Goal: Task Accomplishment & Management: Manage account settings

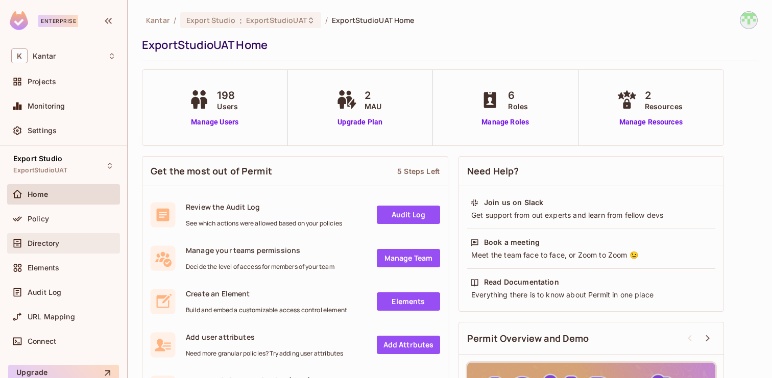
click at [49, 245] on span "Directory" at bounding box center [44, 243] width 32 height 8
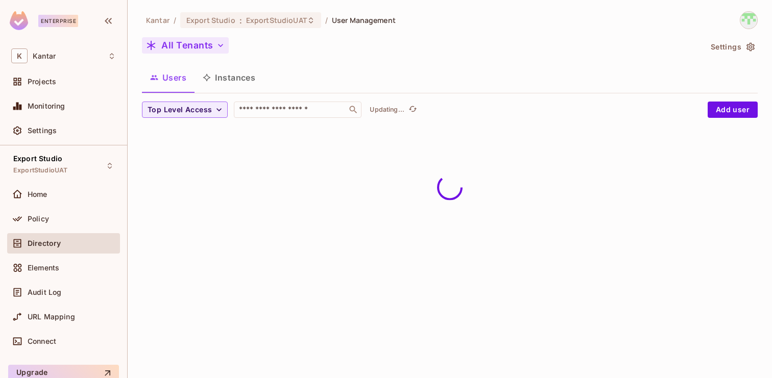
click at [207, 46] on button "All Tenants" at bounding box center [185, 45] width 87 height 16
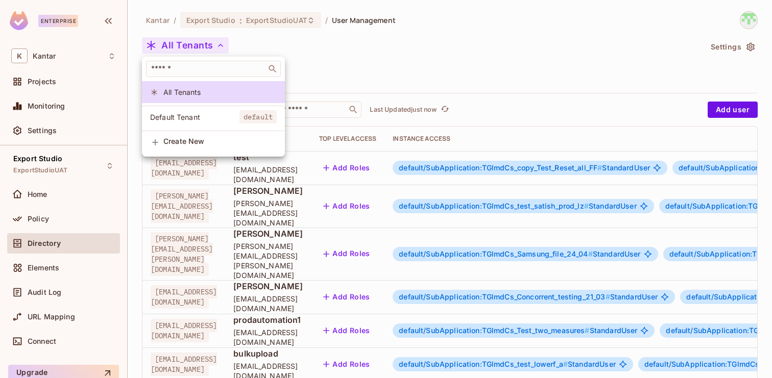
click at [201, 113] on span "Default Tenant" at bounding box center [194, 117] width 89 height 10
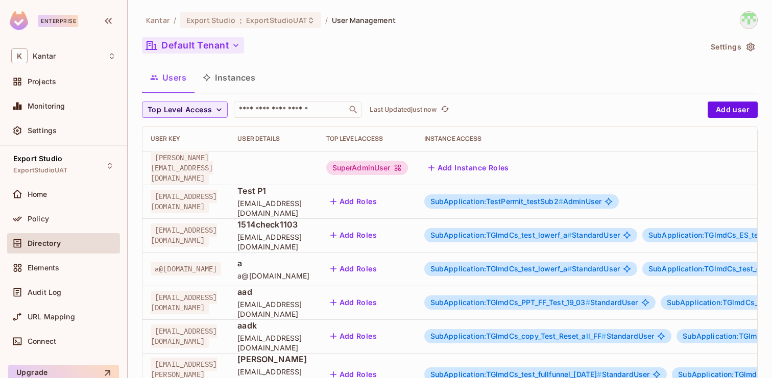
click at [212, 50] on button "Default Tenant" at bounding box center [193, 45] width 102 height 16
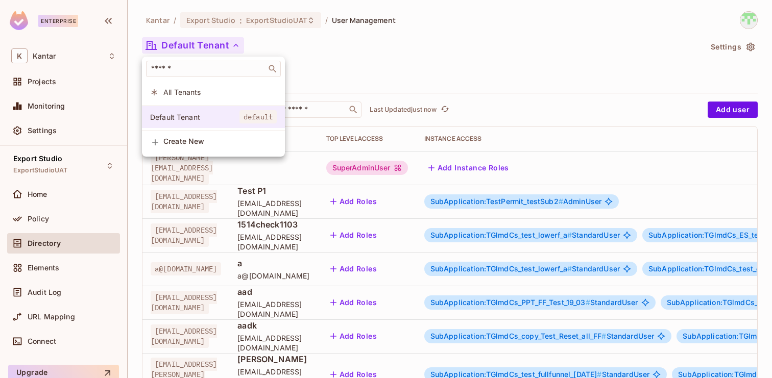
click at [201, 113] on span "Default Tenant" at bounding box center [194, 117] width 89 height 10
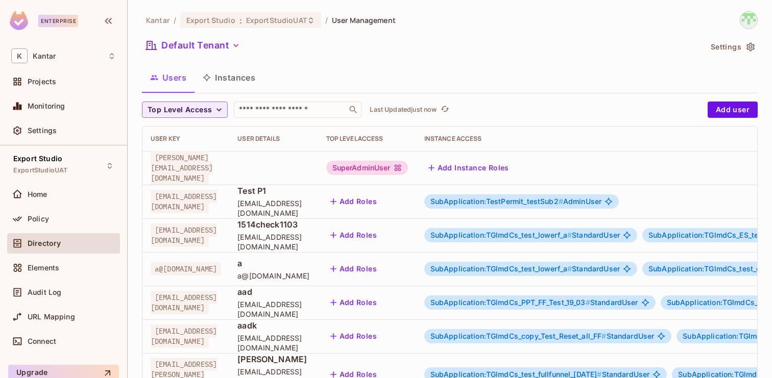
click at [337, 53] on div "Default Tenant" at bounding box center [422, 46] width 560 height 19
click at [198, 49] on button "Default Tenant" at bounding box center [193, 45] width 102 height 16
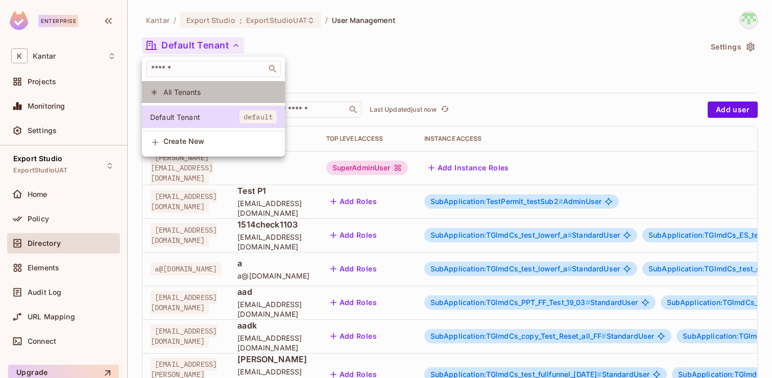
click at [210, 95] on span "All Tenants" at bounding box center [219, 92] width 113 height 10
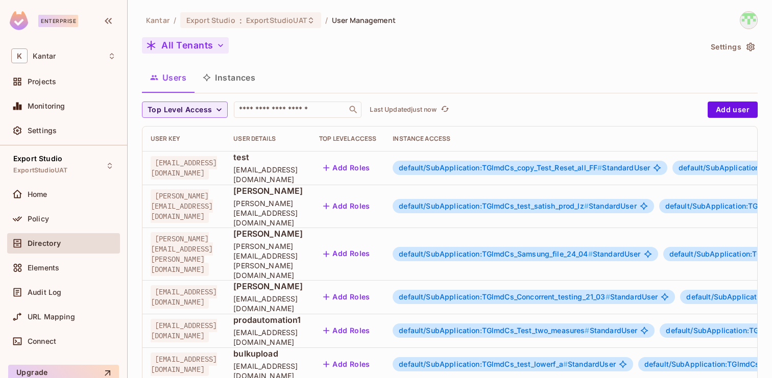
click at [195, 44] on button "All Tenants" at bounding box center [185, 45] width 87 height 16
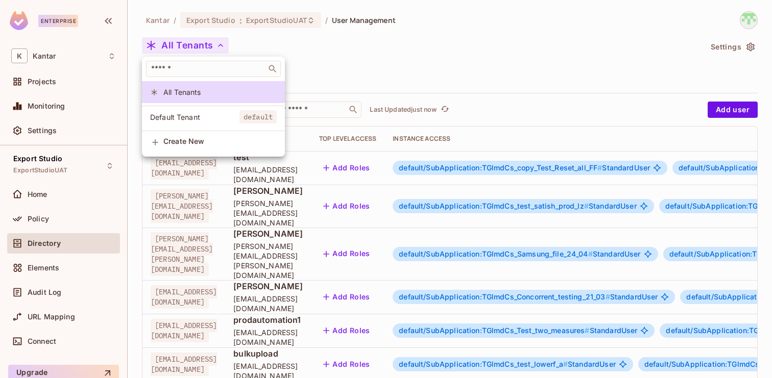
click at [201, 118] on span "Default Tenant" at bounding box center [194, 117] width 89 height 10
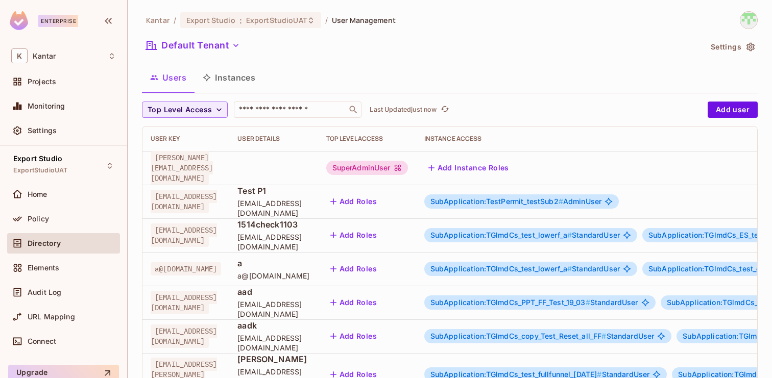
click at [250, 90] on button "Instances" at bounding box center [229, 78] width 69 height 26
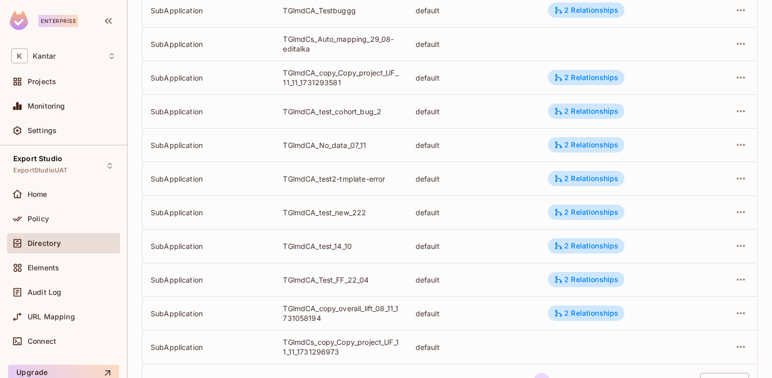
scroll to position [335, 0]
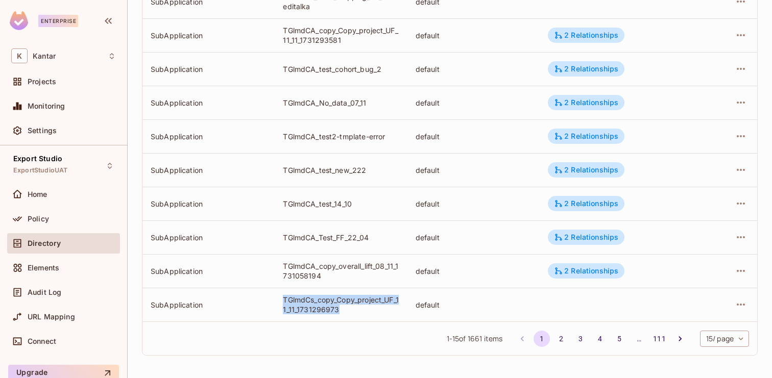
drag, startPoint x: 282, startPoint y: 301, endPoint x: 346, endPoint y: 314, distance: 65.2
click at [346, 314] on td "TGlmdCs_copy_Copy_project_UF_11_11_1731296973" at bounding box center [341, 305] width 132 height 34
click at [346, 314] on div "TGlmdCs_copy_Copy_project_UF_11_11_1731296973" at bounding box center [341, 304] width 116 height 19
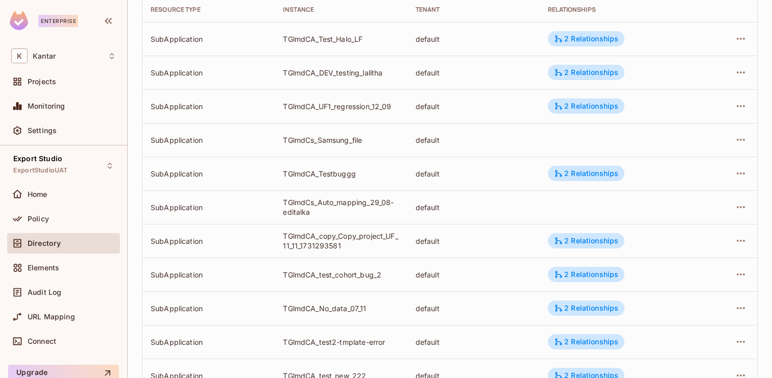
scroll to position [0, 0]
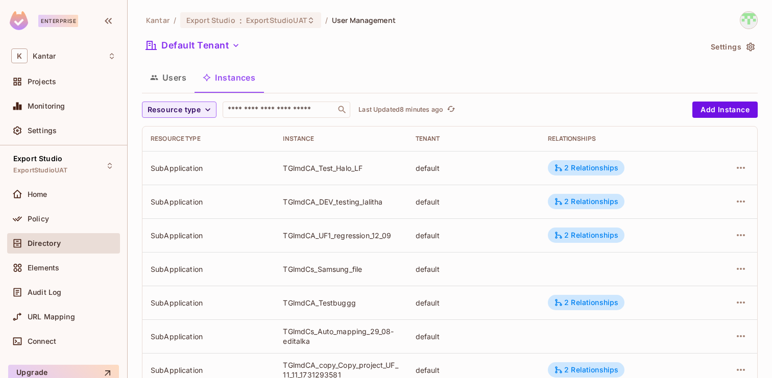
click at [431, 77] on div "Users Instances" at bounding box center [450, 78] width 616 height 26
click at [75, 223] on div "Policy" at bounding box center [63, 219] width 105 height 12
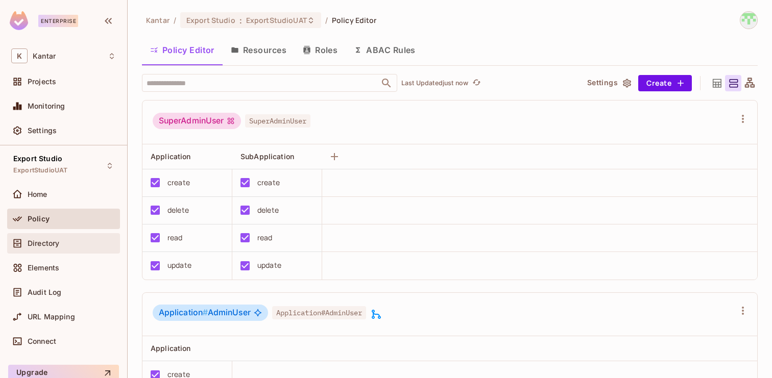
click at [73, 248] on div "Directory" at bounding box center [63, 243] width 105 height 12
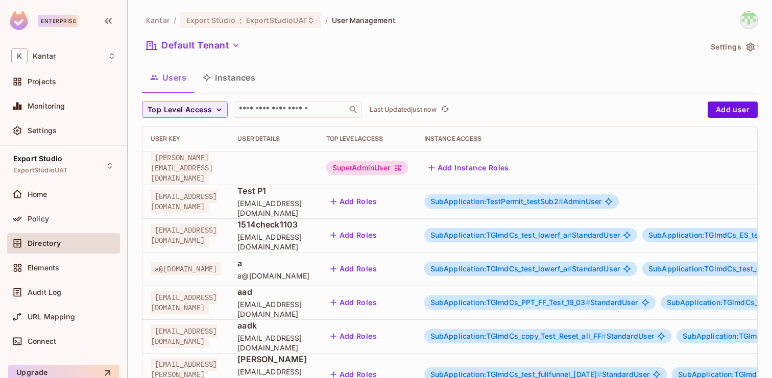
click at [248, 87] on button "Instances" at bounding box center [229, 78] width 69 height 26
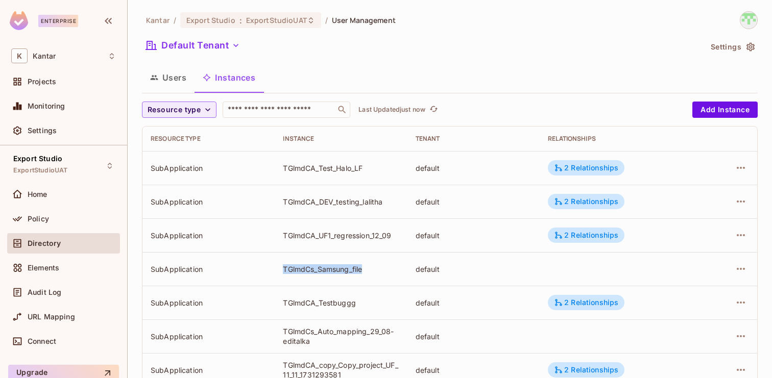
drag, startPoint x: 283, startPoint y: 271, endPoint x: 375, endPoint y: 271, distance: 92.4
click at [375, 271] on div "TGlmdCs_Samsung_file" at bounding box center [341, 270] width 116 height 10
copy div "TGlmdCs_Samsung_file"
click at [303, 274] on td "TGlmdCs_Samsung_file" at bounding box center [341, 269] width 132 height 34
drag, startPoint x: 281, startPoint y: 268, endPoint x: 380, endPoint y: 268, distance: 99.1
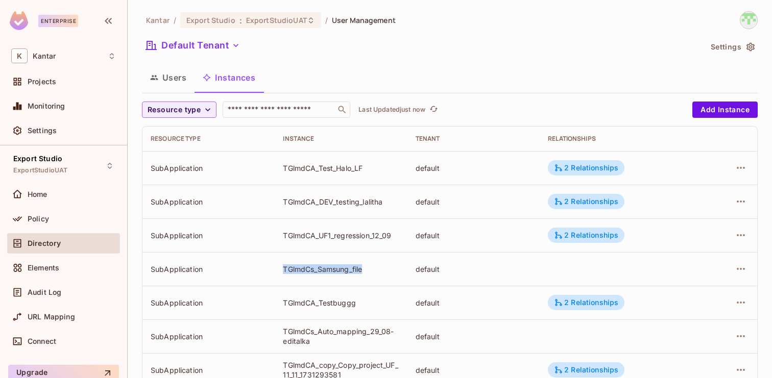
click at [380, 268] on tr "SubApplication TGlmdCs_Samsung_file default" at bounding box center [449, 269] width 615 height 34
drag, startPoint x: 150, startPoint y: 270, endPoint x: 210, endPoint y: 270, distance: 60.3
click at [210, 270] on td "SubApplication" at bounding box center [208, 269] width 132 height 34
copy div "SubApplication"
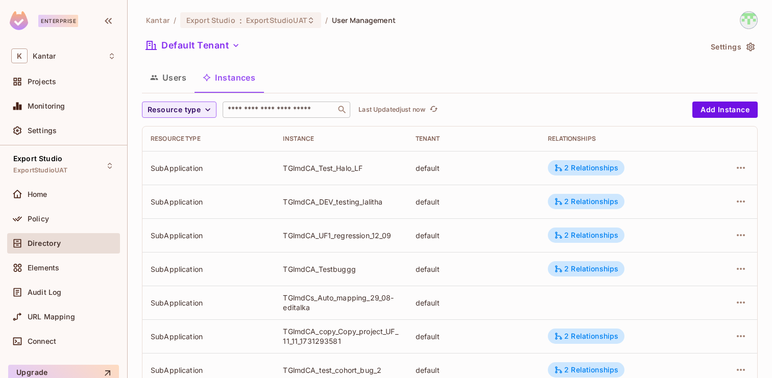
click at [273, 112] on input "text" at bounding box center [279, 110] width 107 height 10
paste input "**********"
type input "**********"
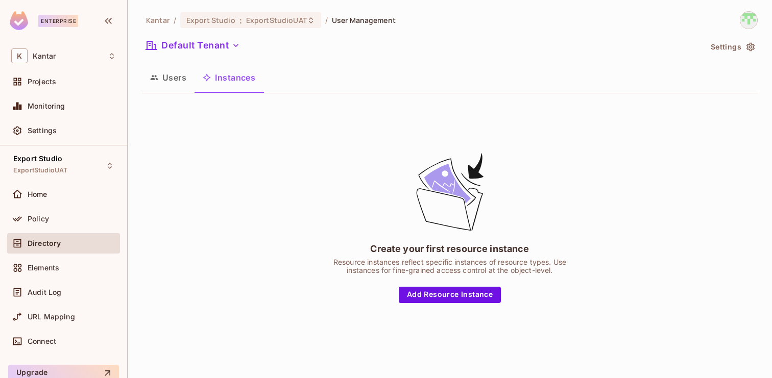
click at [177, 75] on button "Users" at bounding box center [168, 78] width 53 height 26
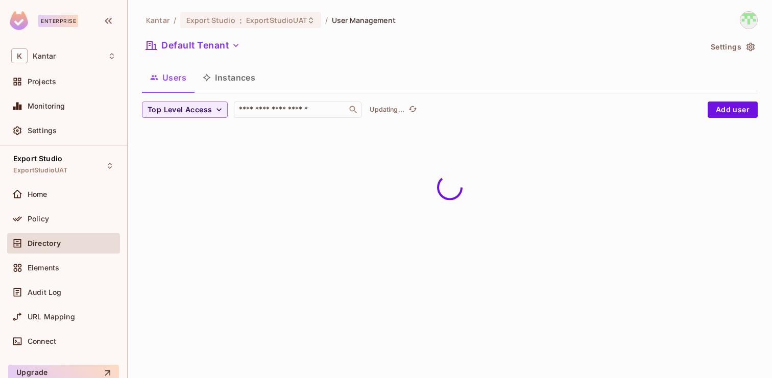
click at [223, 77] on button "Instances" at bounding box center [229, 78] width 69 height 26
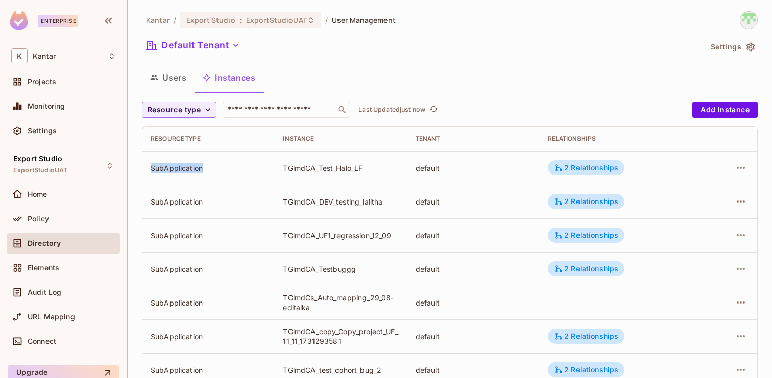
drag, startPoint x: 205, startPoint y: 167, endPoint x: 152, endPoint y: 170, distance: 53.2
click at [152, 170] on div "SubApplication" at bounding box center [209, 168] width 116 height 10
click at [178, 181] on td "SubApplication" at bounding box center [208, 168] width 132 height 34
drag, startPoint x: 205, startPoint y: 170, endPoint x: 142, endPoint y: 170, distance: 62.3
click at [142, 170] on td "SubApplication" at bounding box center [208, 168] width 132 height 34
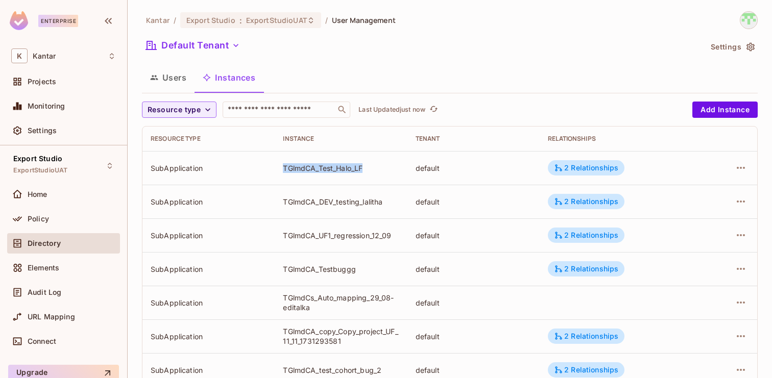
drag, startPoint x: 277, startPoint y: 169, endPoint x: 388, endPoint y: 168, distance: 110.8
click at [388, 169] on td "TGlmdCA_Test_Halo_LF" at bounding box center [341, 168] width 132 height 34
click at [322, 186] on td "TGlmdCA_DEV_testing_lalitha" at bounding box center [341, 202] width 132 height 34
drag, startPoint x: 205, startPoint y: 165, endPoint x: 150, endPoint y: 167, distance: 55.2
click at [150, 167] on td "SubApplication" at bounding box center [208, 168] width 132 height 34
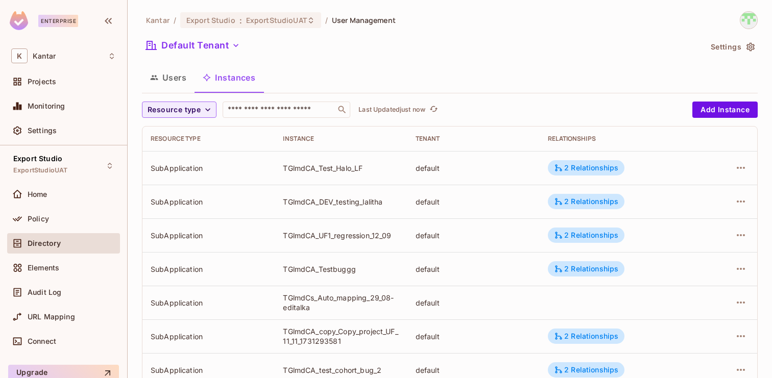
click at [347, 63] on div "Kantar / Export Studio : ExportStudioUAT / User Management Default Tenant Setti…" at bounding box center [450, 355] width 616 height 688
drag, startPoint x: 281, startPoint y: 266, endPoint x: 363, endPoint y: 267, distance: 81.2
click at [363, 267] on td "TGlmdCA_Testbuggg" at bounding box center [341, 269] width 132 height 34
copy div "TGlmdCA_Testbuggg"
click at [362, 268] on div "TGlmdCA_Testbuggg" at bounding box center [341, 270] width 116 height 10
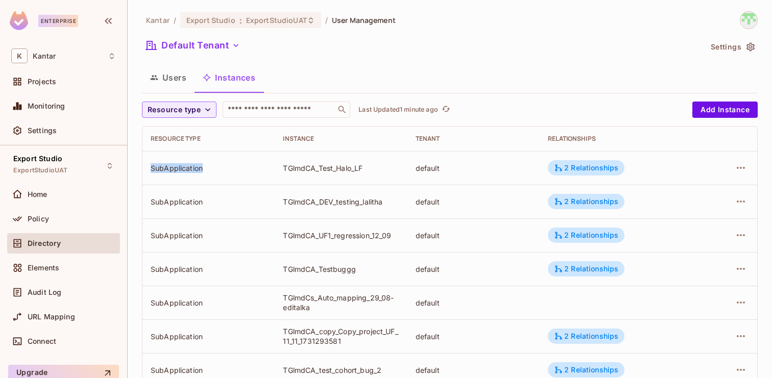
drag, startPoint x: 150, startPoint y: 168, endPoint x: 209, endPoint y: 171, distance: 59.3
click at [209, 171] on td "SubApplication" at bounding box center [208, 168] width 132 height 34
click at [208, 170] on div "SubApplication" at bounding box center [209, 168] width 116 height 10
drag, startPoint x: 208, startPoint y: 170, endPoint x: 171, endPoint y: 170, distance: 37.3
click at [171, 170] on div "SubApplication" at bounding box center [209, 168] width 116 height 10
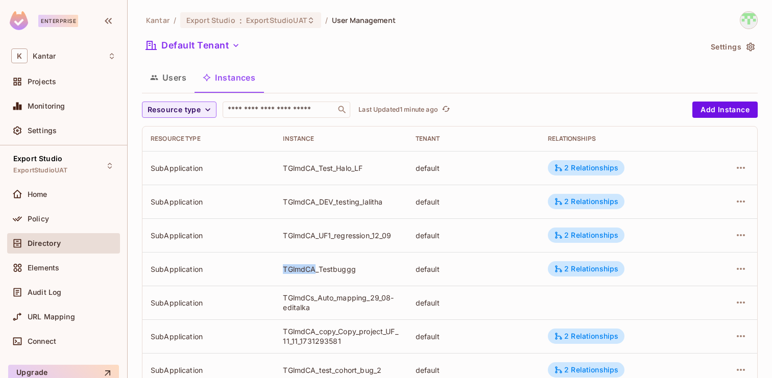
drag, startPoint x: 281, startPoint y: 265, endPoint x: 316, endPoint y: 268, distance: 34.9
click at [316, 268] on td "TGlmdCA_Testbuggg" at bounding box center [341, 269] width 132 height 34
click at [213, 164] on div "SubApplication" at bounding box center [209, 168] width 116 height 10
drag, startPoint x: 205, startPoint y: 170, endPoint x: 150, endPoint y: 170, distance: 55.7
click at [150, 170] on td "SubApplication" at bounding box center [208, 168] width 132 height 34
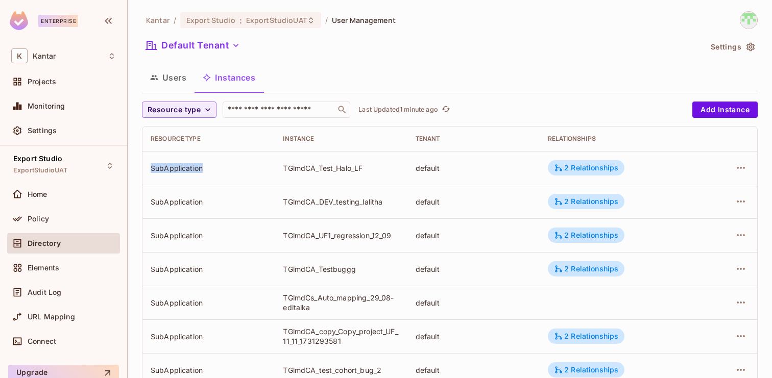
copy div "SubApplication"
click at [178, 84] on button "Users" at bounding box center [168, 78] width 53 height 26
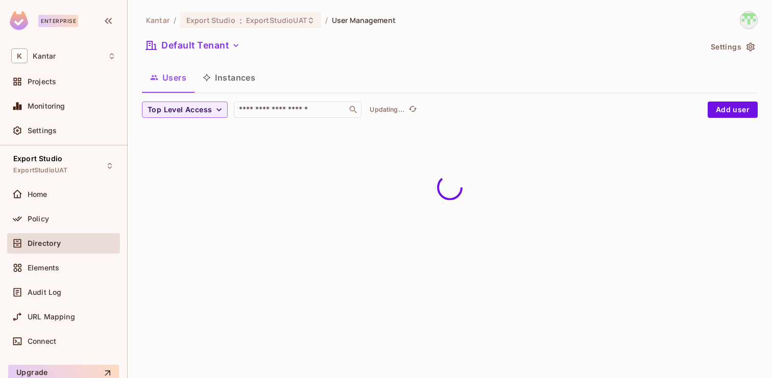
click at [231, 75] on button "Instances" at bounding box center [229, 78] width 69 height 26
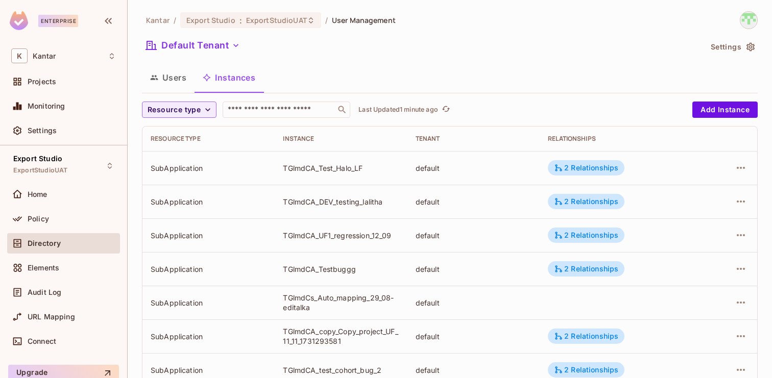
click at [316, 272] on div "TGlmdCA_Testbuggg" at bounding box center [341, 270] width 116 height 10
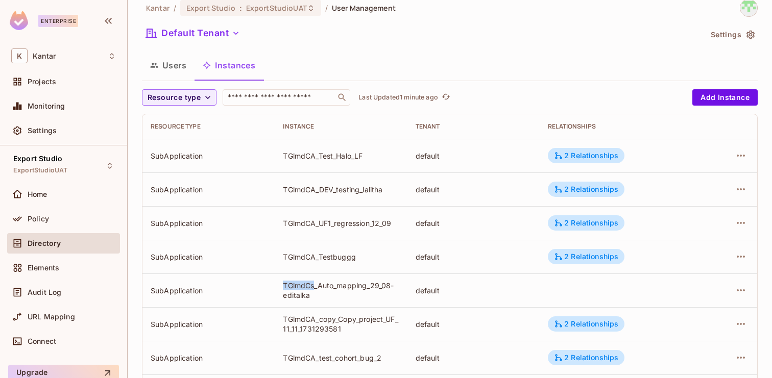
drag, startPoint x: 280, startPoint y: 288, endPoint x: 314, endPoint y: 287, distance: 34.2
click at [314, 287] on td "TGlmdCs_Auto_mapping_29_08-editalka" at bounding box center [341, 291] width 132 height 34
click at [284, 291] on div "TGlmdCs_Auto_mapping_29_08-editalka" at bounding box center [341, 290] width 116 height 19
drag, startPoint x: 284, startPoint y: 286, endPoint x: 314, endPoint y: 290, distance: 30.3
click at [314, 290] on div "TGlmdCs_Auto_mapping_29_08-editalka" at bounding box center [341, 290] width 116 height 19
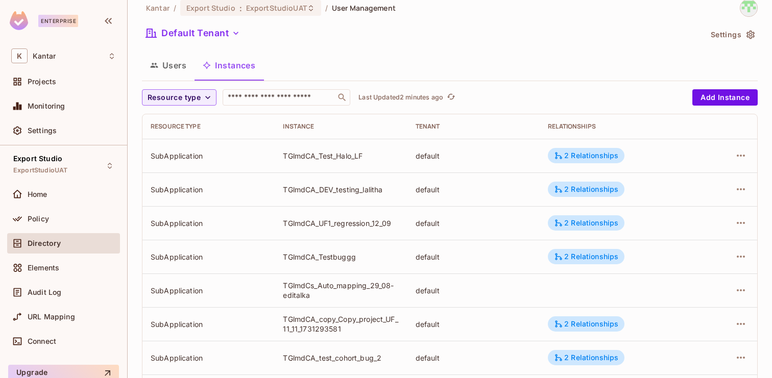
click at [317, 289] on div "TGlmdCs_Auto_mapping_29_08-editalka" at bounding box center [341, 290] width 116 height 19
drag, startPoint x: 282, startPoint y: 286, endPoint x: 317, endPoint y: 290, distance: 34.9
click at [317, 290] on td "TGlmdCs_Auto_mapping_29_08-editalka" at bounding box center [341, 291] width 132 height 34
click at [317, 289] on div "TGlmdCs_Auto_mapping_29_08-editalka" at bounding box center [341, 290] width 116 height 19
drag, startPoint x: 316, startPoint y: 287, endPoint x: 284, endPoint y: 285, distance: 32.3
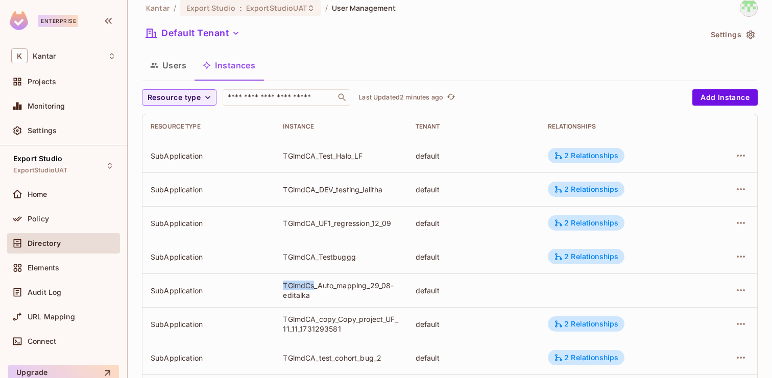
click at [284, 285] on div "TGlmdCs_Auto_mapping_29_08-editalka" at bounding box center [341, 290] width 116 height 19
click at [318, 306] on td "TGlmdCs_Auto_mapping_29_08-editalka" at bounding box center [341, 291] width 132 height 34
drag, startPoint x: 285, startPoint y: 287, endPoint x: 315, endPoint y: 289, distance: 29.7
click at [315, 289] on div "TGlmdCs_Auto_mapping_29_08-editalka" at bounding box center [341, 290] width 116 height 19
click at [316, 293] on div "TGlmdCs_Auto_mapping_29_08-editalka" at bounding box center [341, 290] width 116 height 19
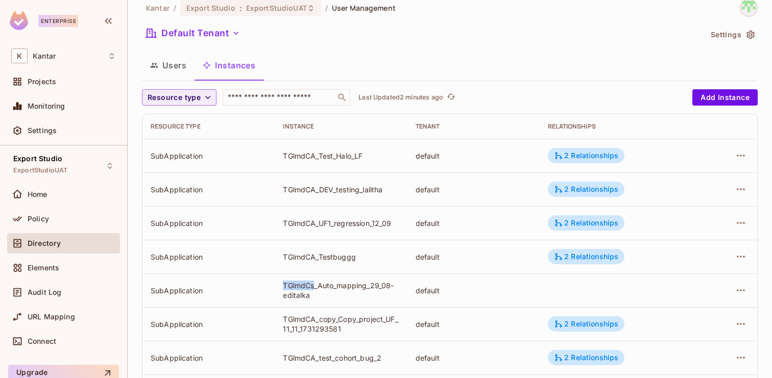
drag, startPoint x: 315, startPoint y: 285, endPoint x: 278, endPoint y: 285, distance: 36.3
click at [278, 285] on td "TGlmdCs_Auto_mapping_29_08-editalka" at bounding box center [341, 291] width 132 height 34
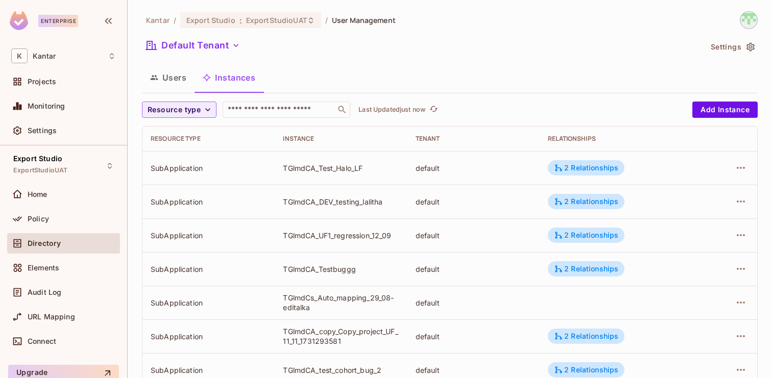
click at [166, 87] on button "Users" at bounding box center [168, 78] width 53 height 26
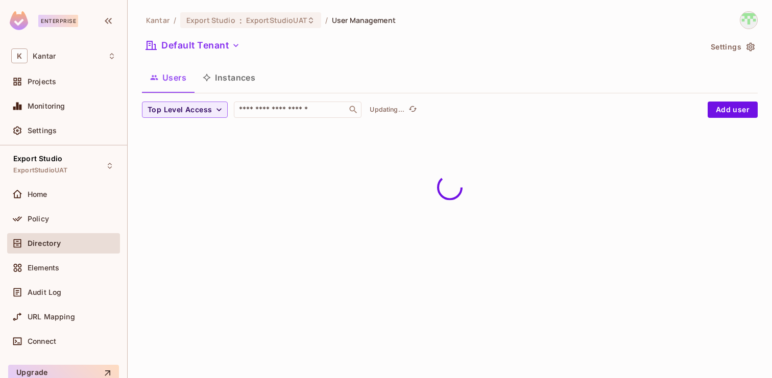
click at [229, 85] on button "Instances" at bounding box center [229, 78] width 69 height 26
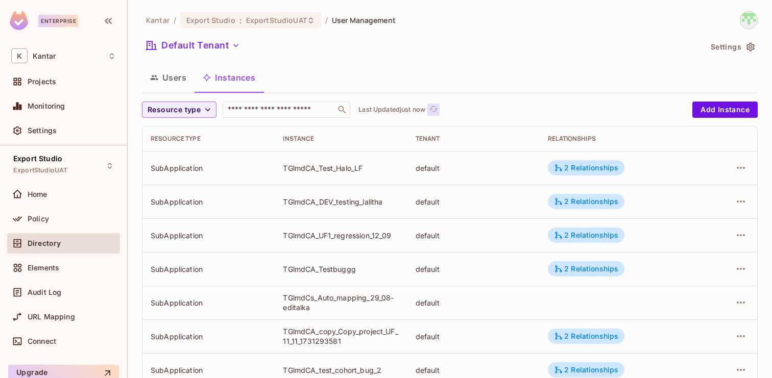
click at [437, 110] on icon "refresh" at bounding box center [433, 109] width 8 height 6
click at [166, 86] on button "Users" at bounding box center [168, 78] width 53 height 26
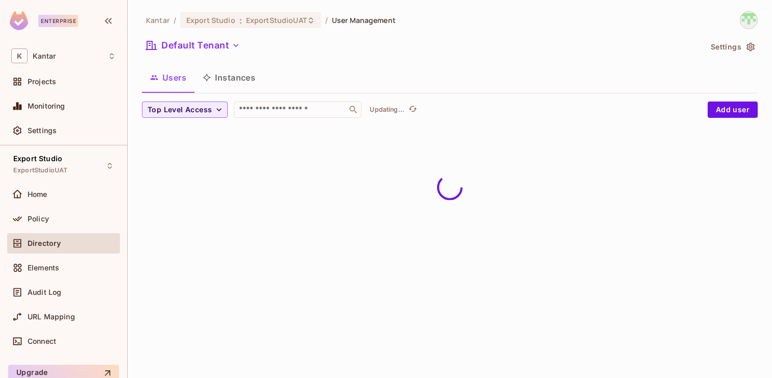
click at [227, 75] on button "Instances" at bounding box center [229, 78] width 69 height 26
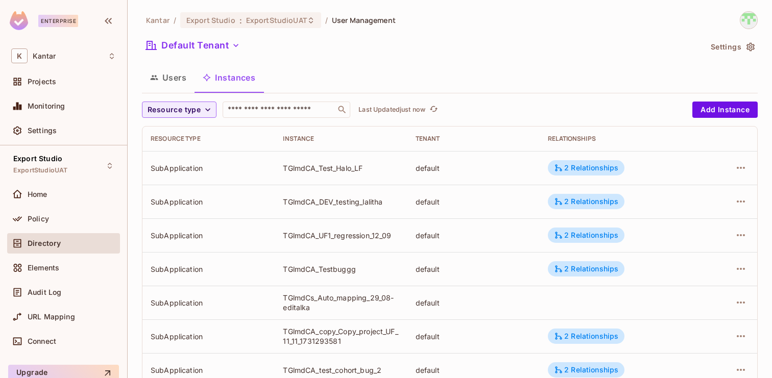
click at [162, 84] on button "Users" at bounding box center [168, 78] width 53 height 26
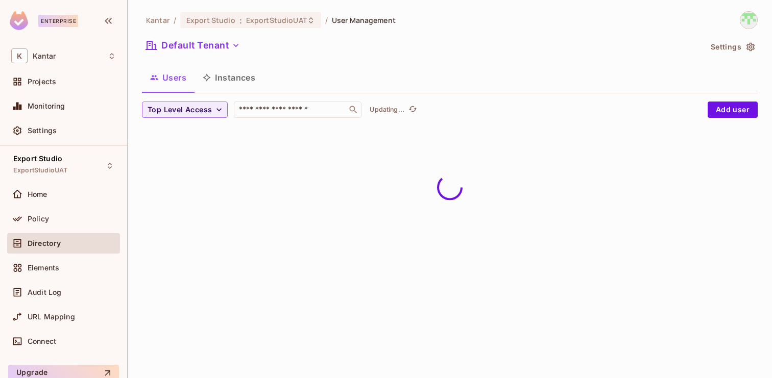
click at [229, 78] on button "Instances" at bounding box center [229, 78] width 69 height 26
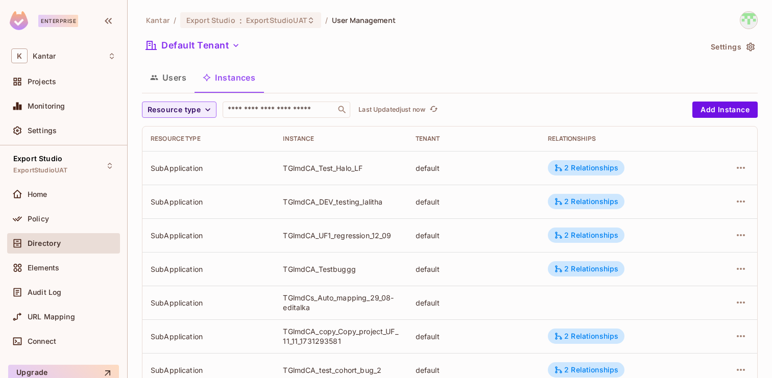
click at [183, 80] on button "Users" at bounding box center [168, 78] width 53 height 26
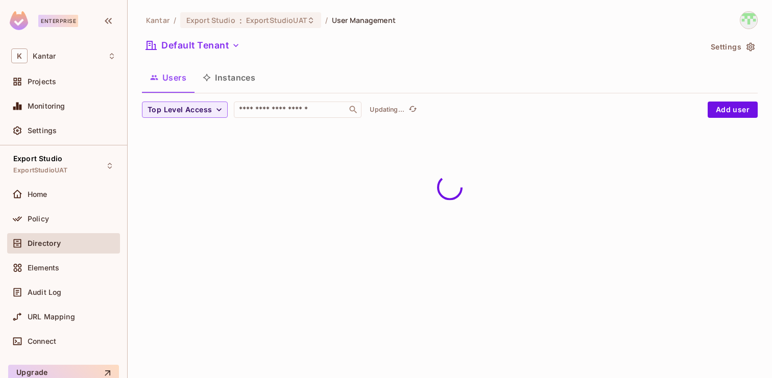
click at [228, 94] on div "Kantar / Export Studio : ExportStudioUAT / User Management Default Tenant Setti…" at bounding box center [450, 72] width 616 height 123
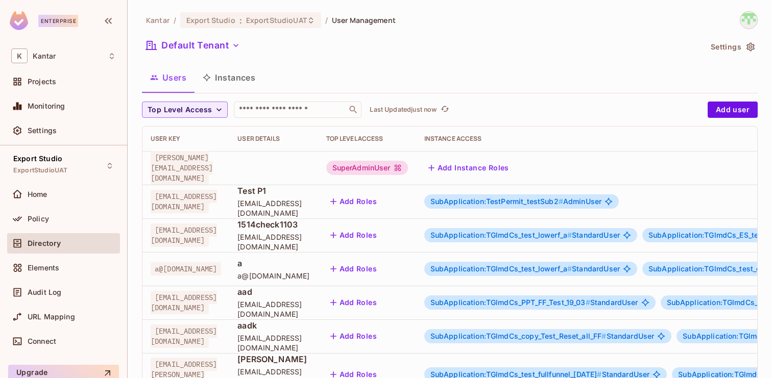
click at [231, 81] on button "Instances" at bounding box center [229, 78] width 69 height 26
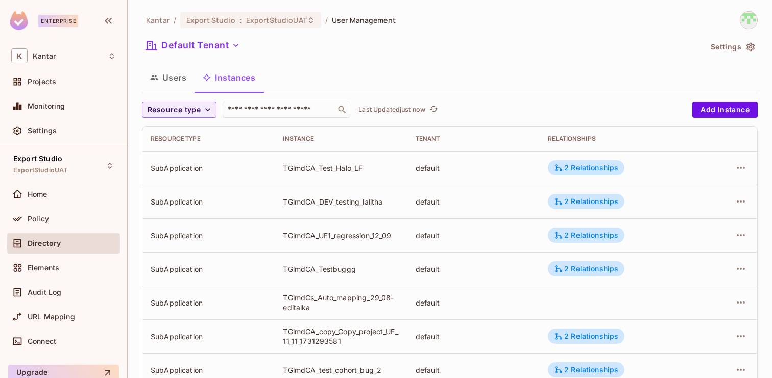
click at [180, 88] on button "Users" at bounding box center [168, 78] width 53 height 26
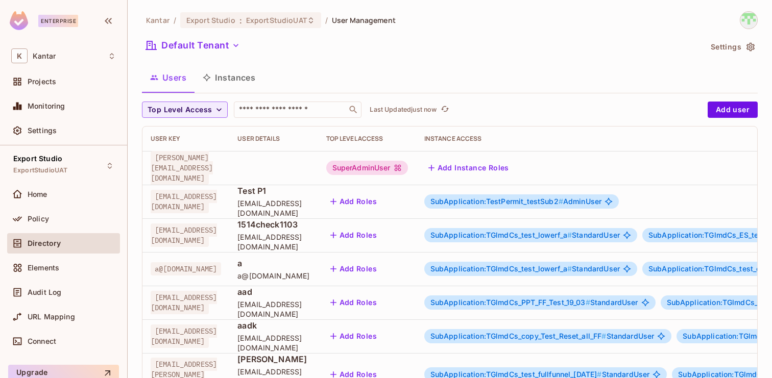
click at [234, 84] on button "Instances" at bounding box center [229, 78] width 69 height 26
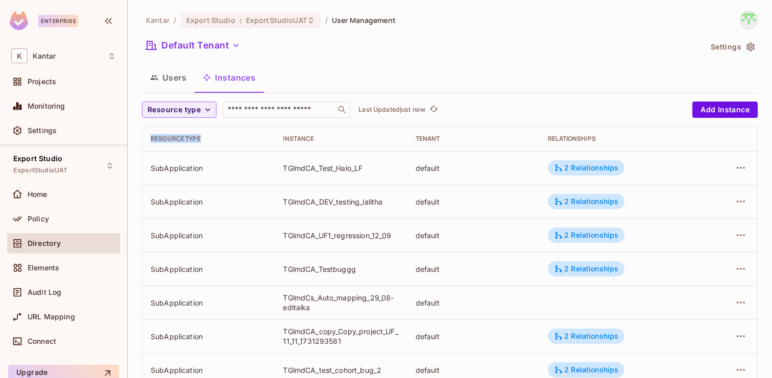
drag, startPoint x: 203, startPoint y: 139, endPoint x: 149, endPoint y: 139, distance: 54.1
click at [149, 139] on th "Resource type" at bounding box center [208, 139] width 132 height 25
copy div "Resource type"
click at [175, 76] on button "Users" at bounding box center [168, 78] width 53 height 26
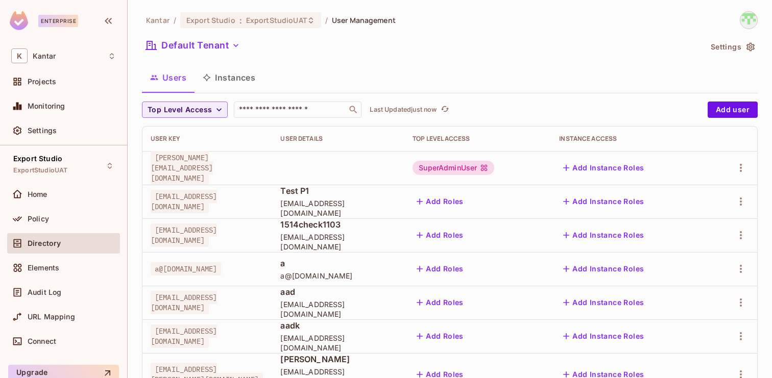
scroll to position [335, 0]
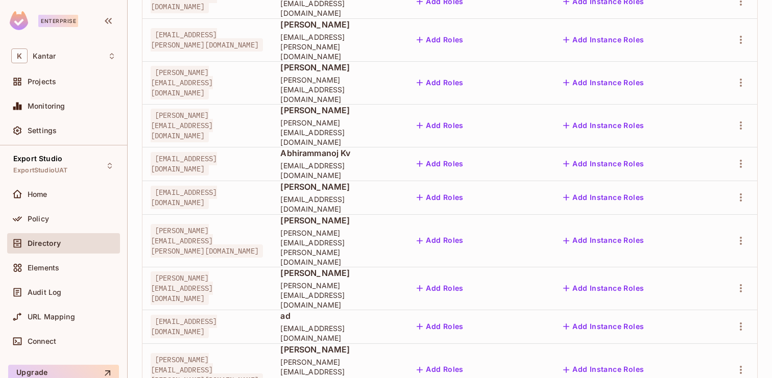
click at [712, 337] on body "Enterprise K Kantar Projects Monitoring Settings Export Studio ExportStudioUAT …" at bounding box center [386, 189] width 772 height 378
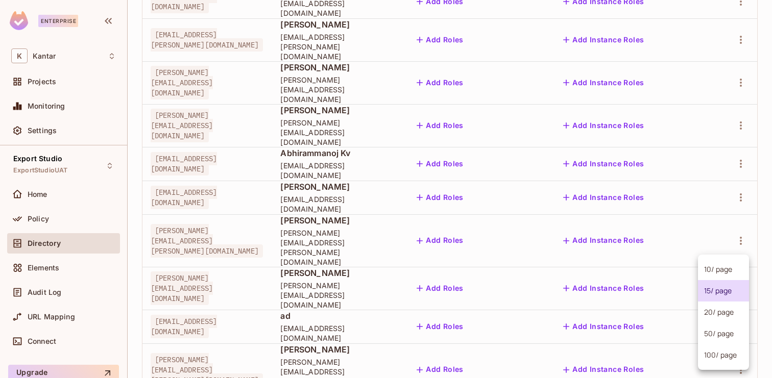
click at [705, 363] on li "100 / page" at bounding box center [723, 355] width 51 height 21
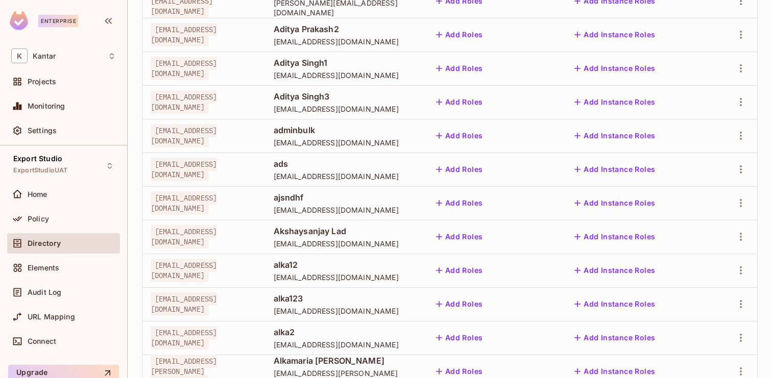
scroll to position [365, 0]
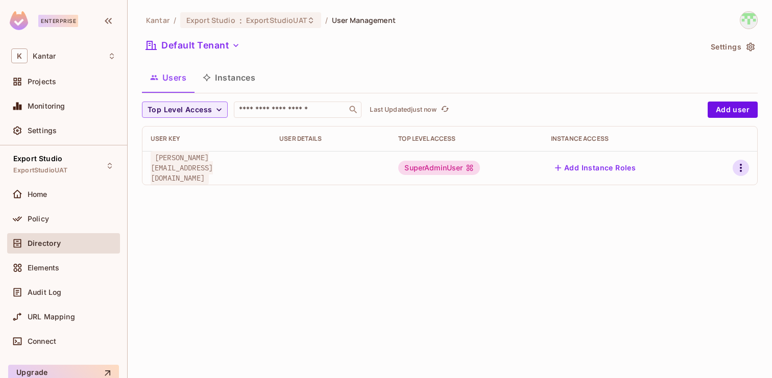
click at [735, 169] on icon "button" at bounding box center [741, 168] width 12 height 12
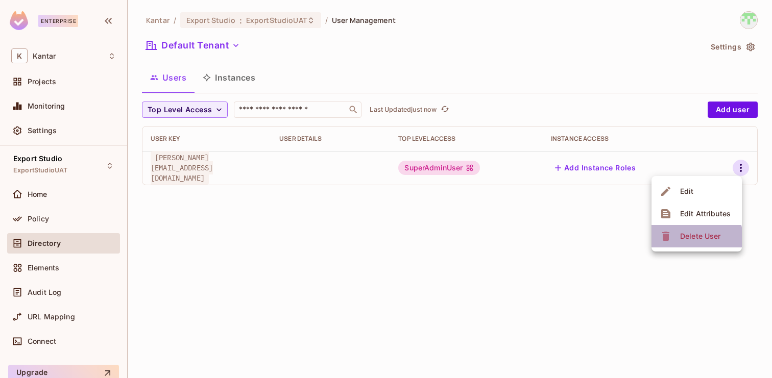
click at [683, 241] on div "Delete User" at bounding box center [700, 236] width 40 height 10
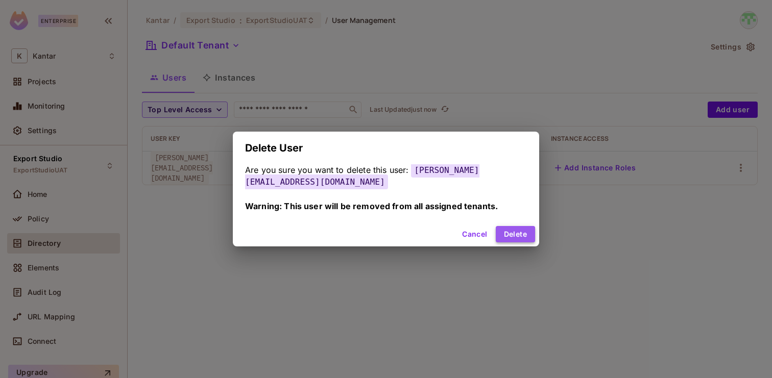
click at [519, 235] on button "Delete" at bounding box center [515, 234] width 39 height 16
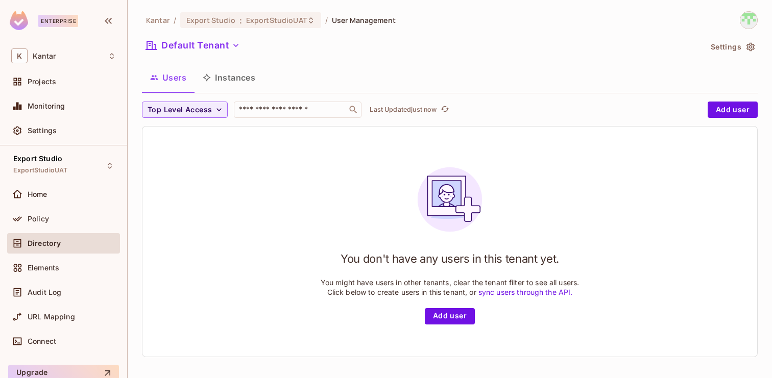
click at [216, 69] on button "Instances" at bounding box center [229, 78] width 69 height 26
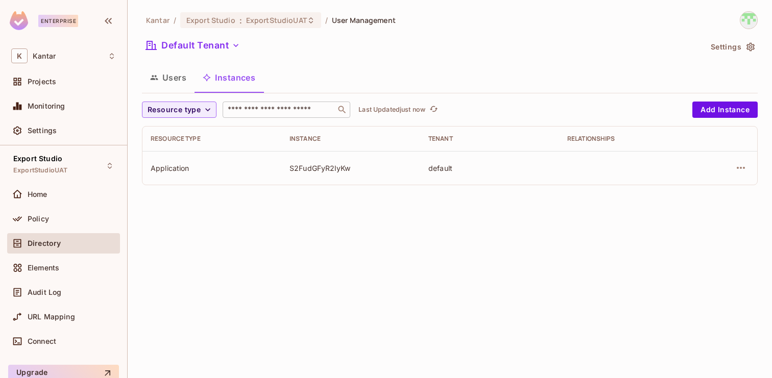
click at [290, 106] on input "text" at bounding box center [279, 110] width 107 height 10
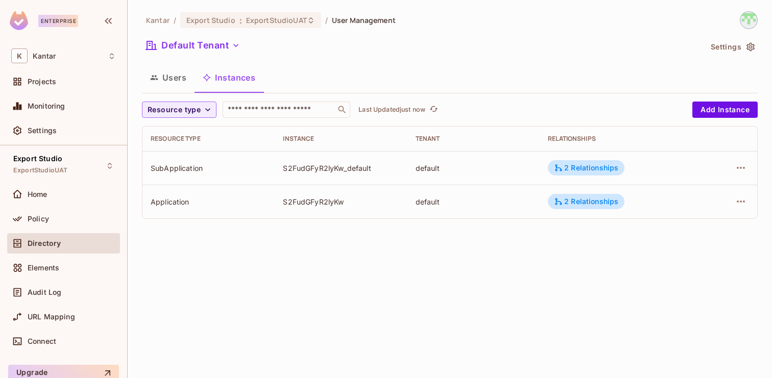
click at [177, 80] on button "Users" at bounding box center [168, 78] width 53 height 26
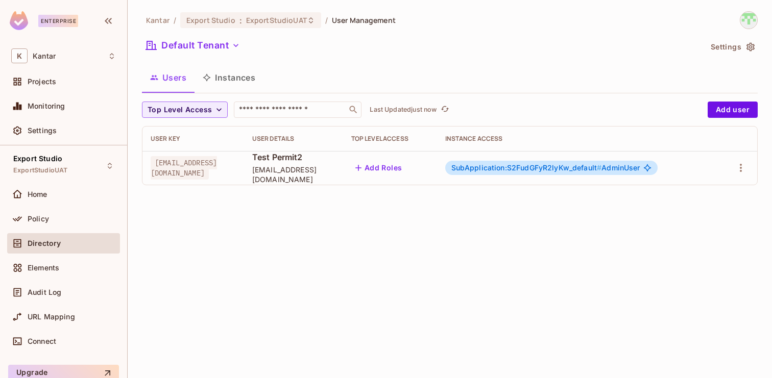
click at [557, 169] on span "SubApplication:S2FudGFyR2lyKw_default #" at bounding box center [526, 167] width 151 height 9
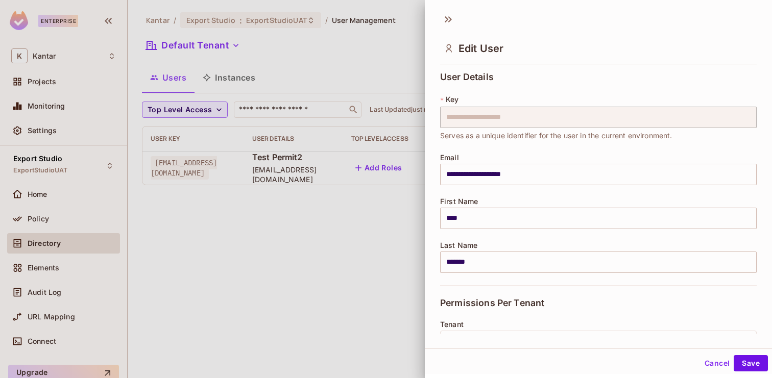
scroll to position [195, 0]
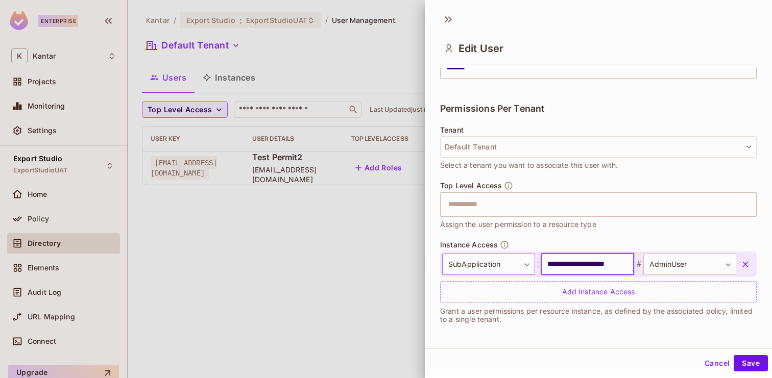
drag, startPoint x: 607, startPoint y: 265, endPoint x: 532, endPoint y: 265, distance: 75.1
click at [532, 265] on div "**********" at bounding box center [589, 264] width 294 height 21
click at [708, 360] on button "Cancel" at bounding box center [717, 363] width 33 height 16
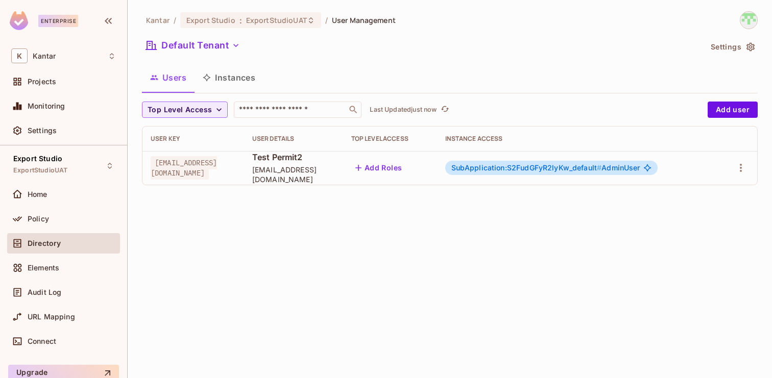
click at [248, 88] on button "Instances" at bounding box center [229, 78] width 69 height 26
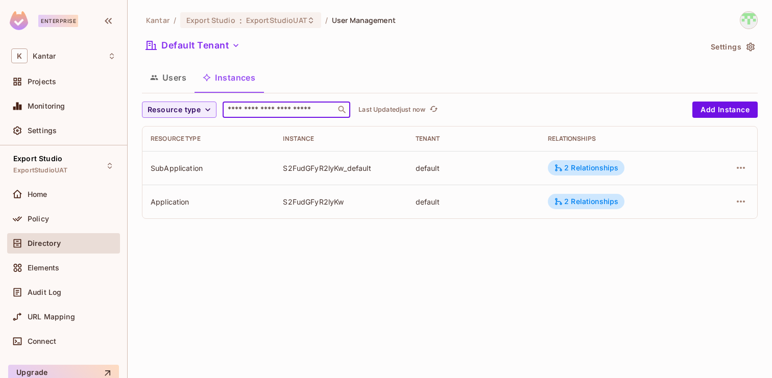
click at [291, 114] on input "text" at bounding box center [279, 110] width 107 height 10
paste input "**********"
type input "**********"
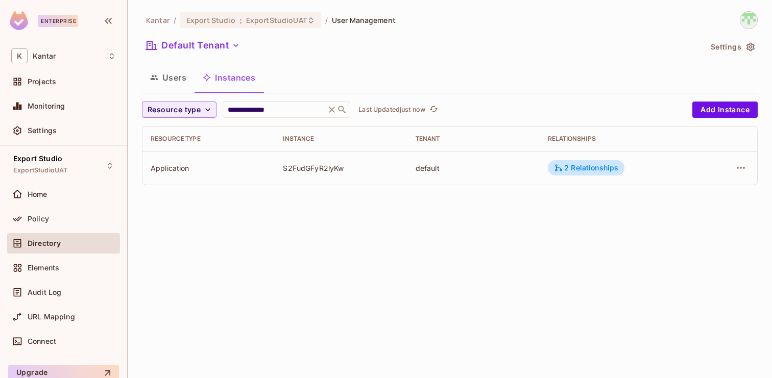
click at [166, 80] on button "Users" at bounding box center [168, 78] width 53 height 26
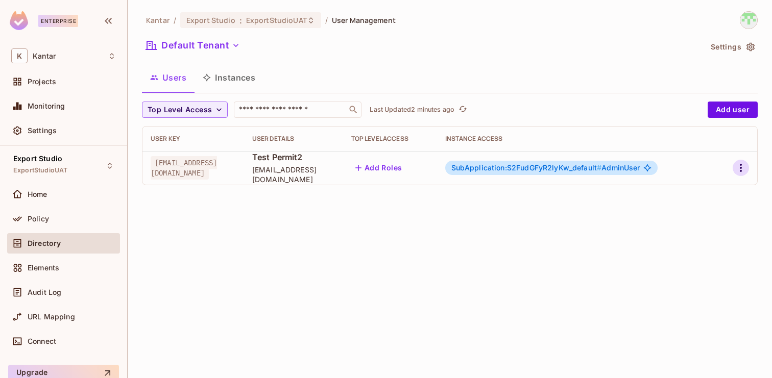
click at [736, 172] on icon "button" at bounding box center [741, 168] width 12 height 12
click at [690, 232] on div "Delete User" at bounding box center [700, 236] width 40 height 10
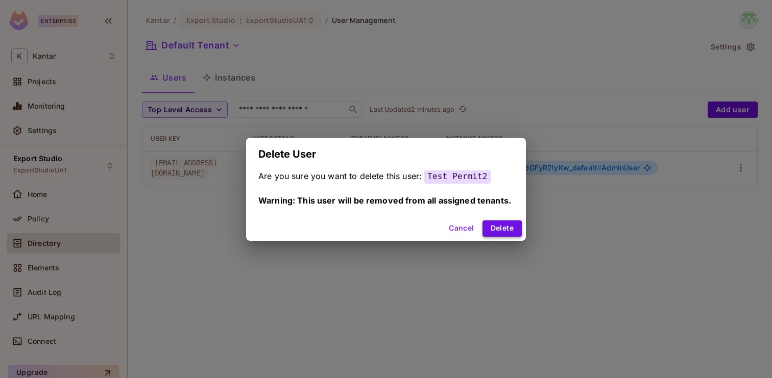
click at [504, 222] on button "Delete" at bounding box center [502, 229] width 39 height 16
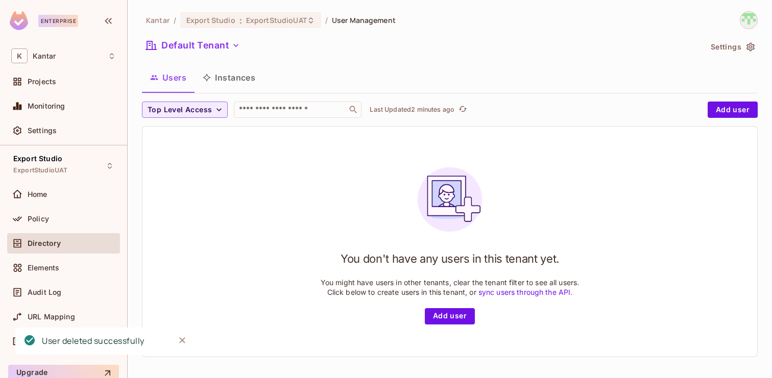
click at [247, 77] on button "Instances" at bounding box center [229, 78] width 69 height 26
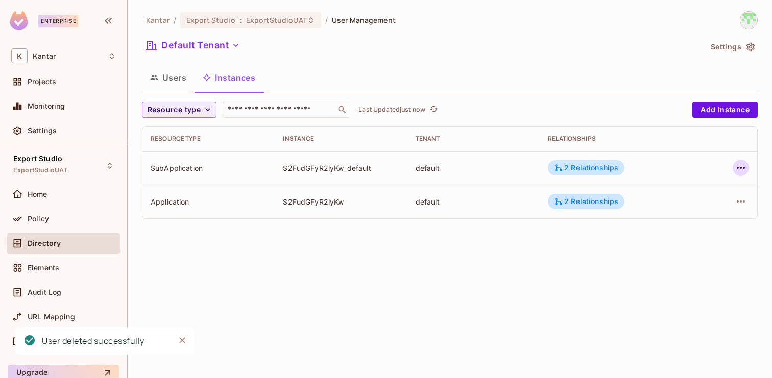
click at [737, 166] on icon "button" at bounding box center [741, 168] width 12 height 12
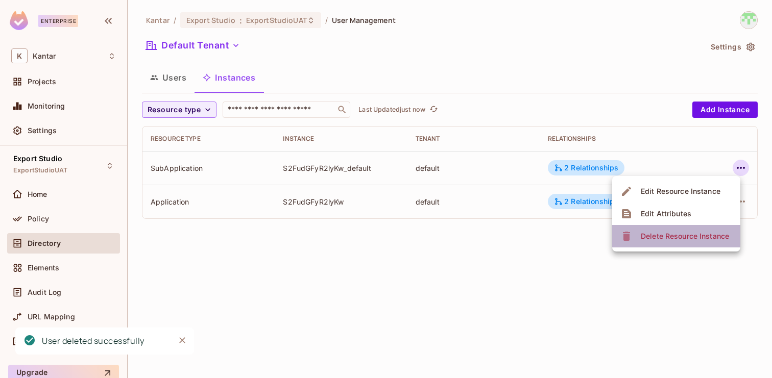
click at [692, 232] on div "Delete Resource Instance" at bounding box center [685, 236] width 88 height 10
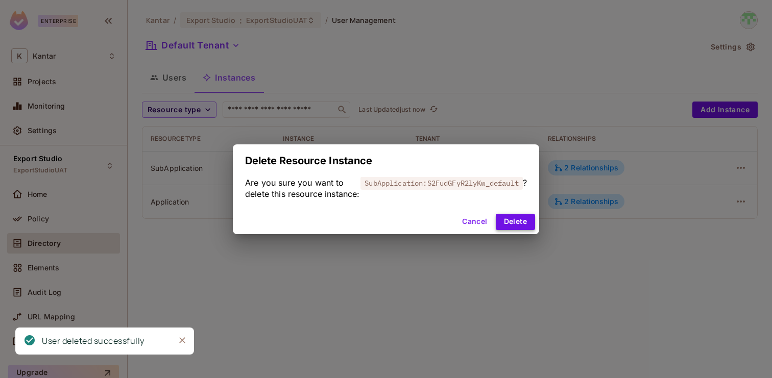
click at [518, 226] on button "Delete" at bounding box center [515, 222] width 39 height 16
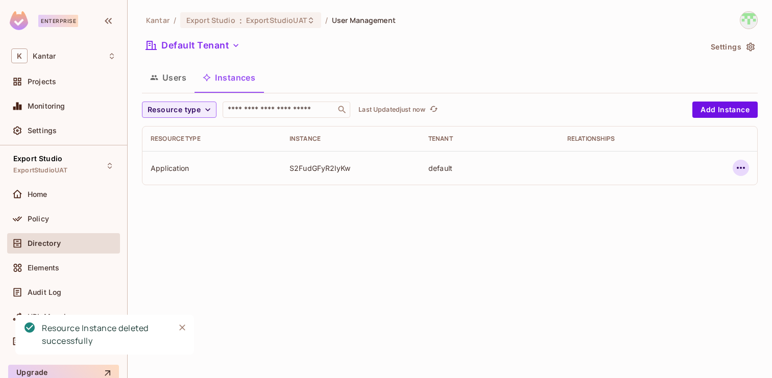
click at [741, 170] on icon "button" at bounding box center [741, 168] width 12 height 12
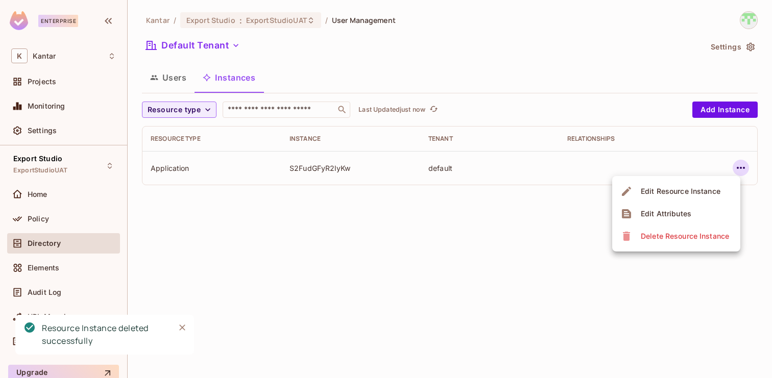
click at [685, 230] on span "Delete Resource Instance" at bounding box center [685, 236] width 94 height 16
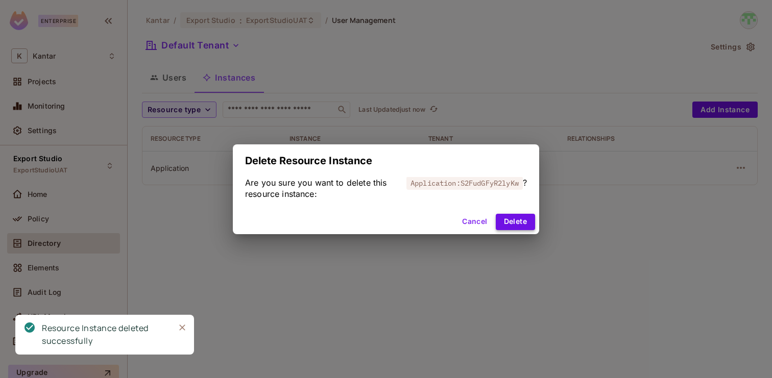
click at [522, 221] on button "Delete" at bounding box center [515, 222] width 39 height 16
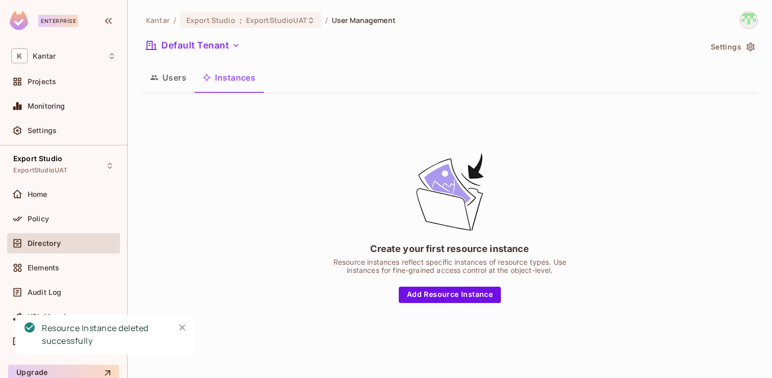
click at [183, 90] on button "Users" at bounding box center [168, 78] width 53 height 26
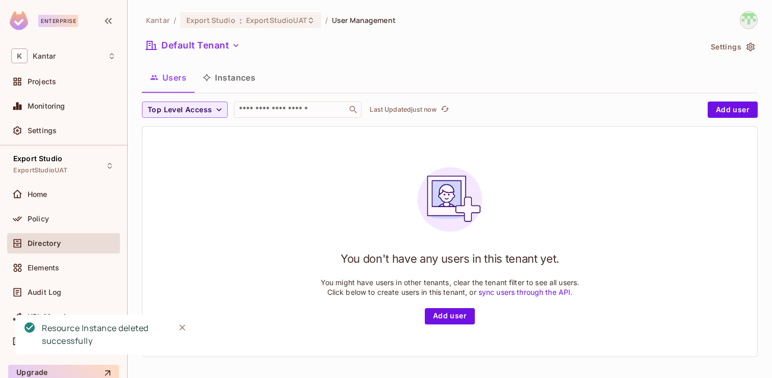
click at [231, 76] on button "Instances" at bounding box center [229, 78] width 69 height 26
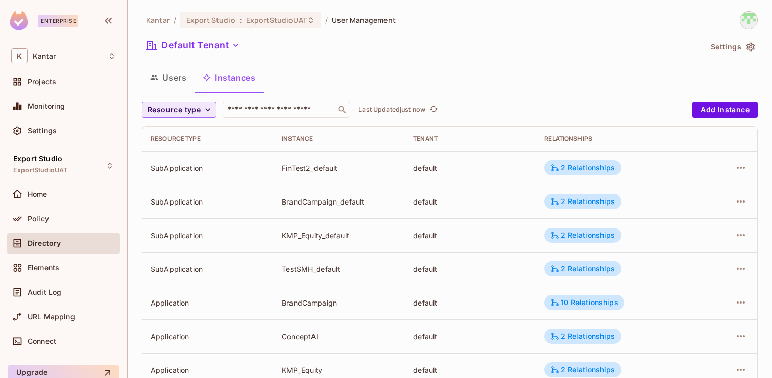
scroll to position [53, 0]
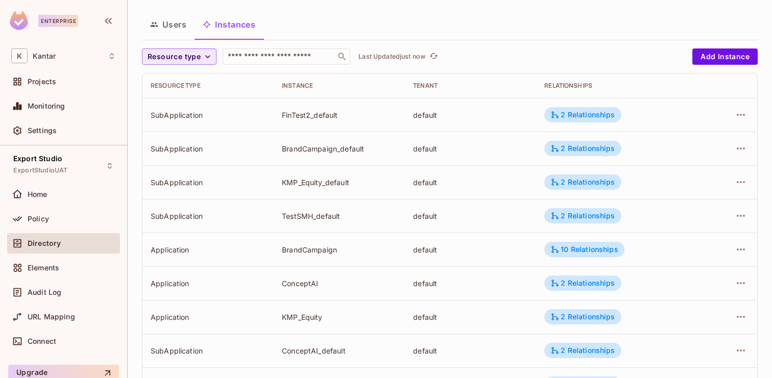
click at [182, 60] on span "Resource type" at bounding box center [174, 57] width 53 height 13
click at [179, 102] on span "Application" at bounding box center [176, 102] width 52 height 10
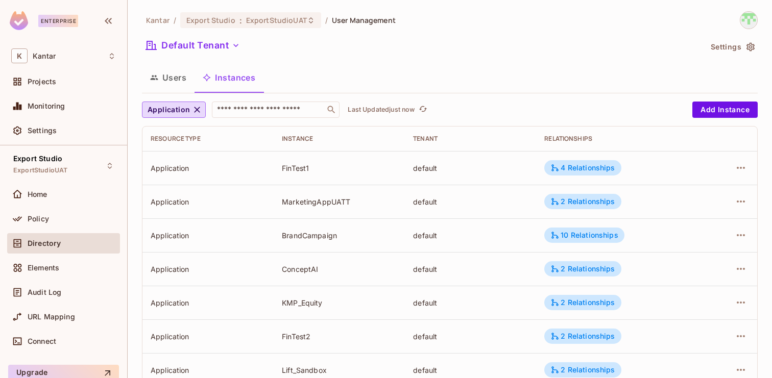
scroll to position [335, 0]
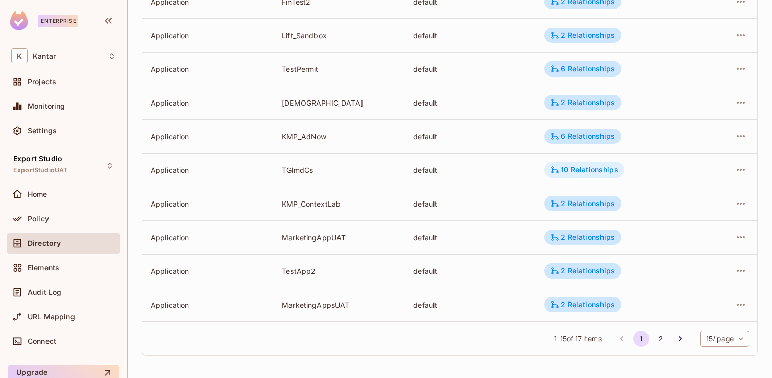
click at [555, 172] on icon at bounding box center [555, 169] width 7 height 7
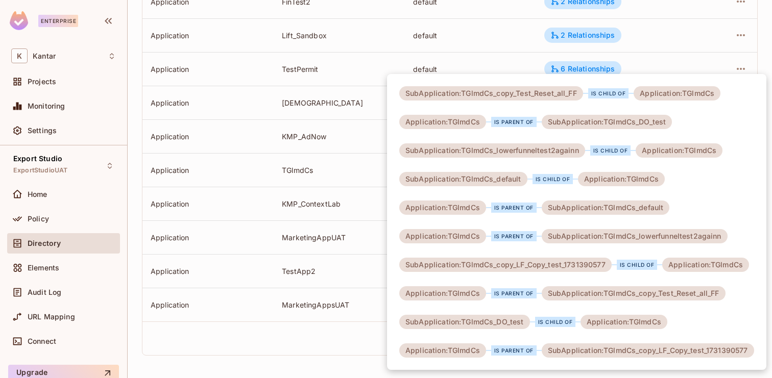
click at [346, 171] on div at bounding box center [386, 189] width 772 height 378
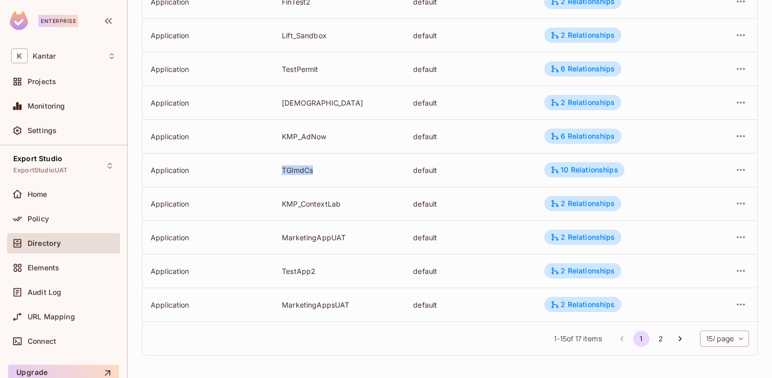
drag, startPoint x: 281, startPoint y: 170, endPoint x: 317, endPoint y: 170, distance: 35.2
click at [317, 170] on td "TGlmdCs" at bounding box center [339, 170] width 131 height 34
copy div "TGlmdCs"
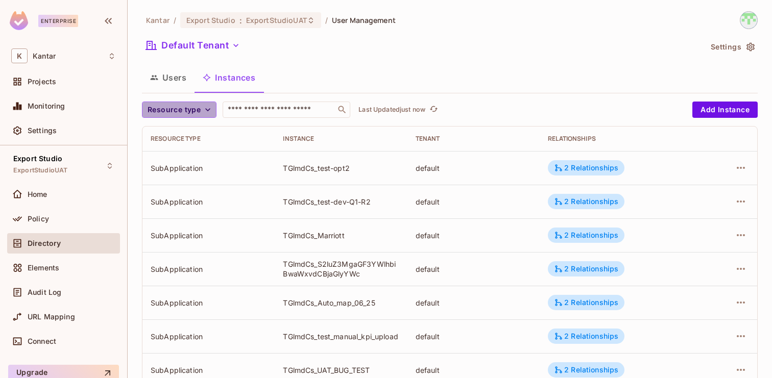
click at [199, 110] on span "Resource type" at bounding box center [174, 110] width 53 height 13
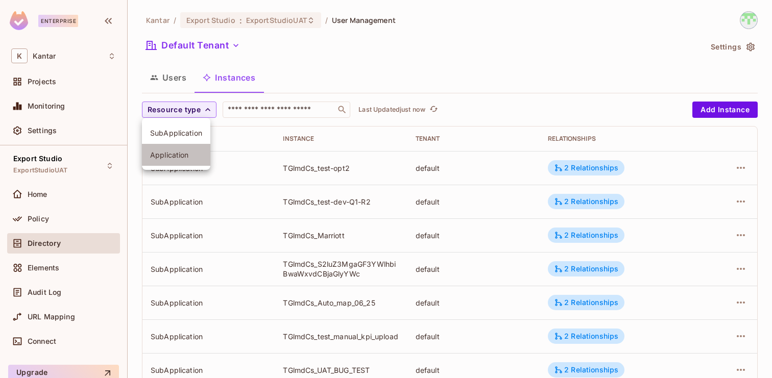
click at [189, 157] on span "Application" at bounding box center [176, 155] width 52 height 10
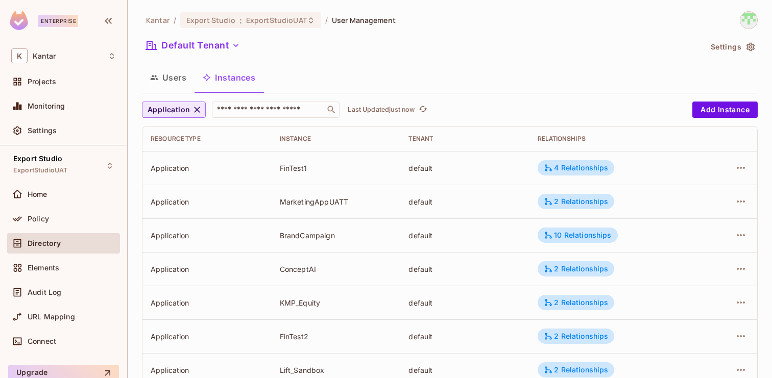
click at [196, 110] on icon "button" at bounding box center [198, 110] width 6 height 6
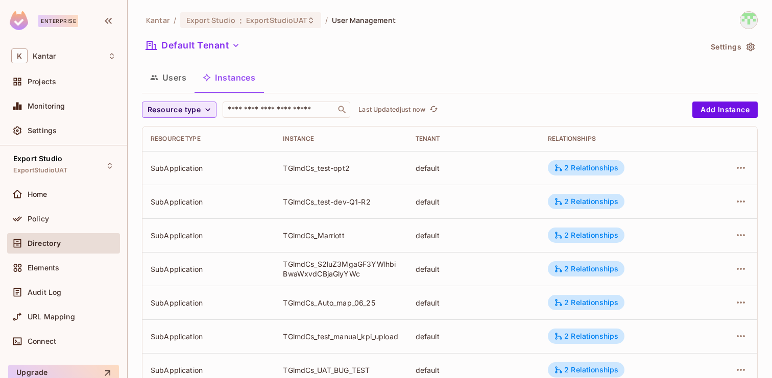
click at [207, 111] on icon "button" at bounding box center [207, 109] width 5 height 3
click at [192, 133] on span "SubApplication" at bounding box center [176, 133] width 52 height 10
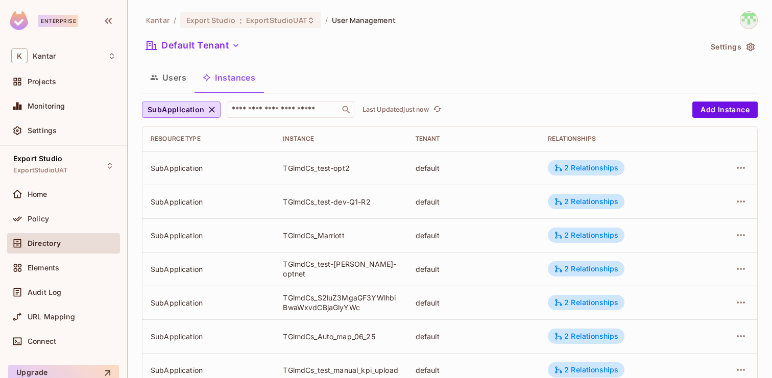
scroll to position [335, 0]
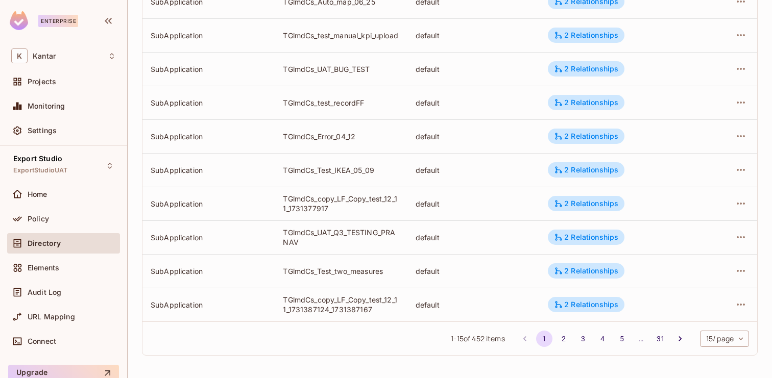
click at [715, 334] on body "Enterprise K Kantar Projects Monitoring Settings Export Studio ExportStudioUAT …" at bounding box center [386, 189] width 772 height 378
click at [707, 356] on li "100 / page" at bounding box center [723, 355] width 51 height 21
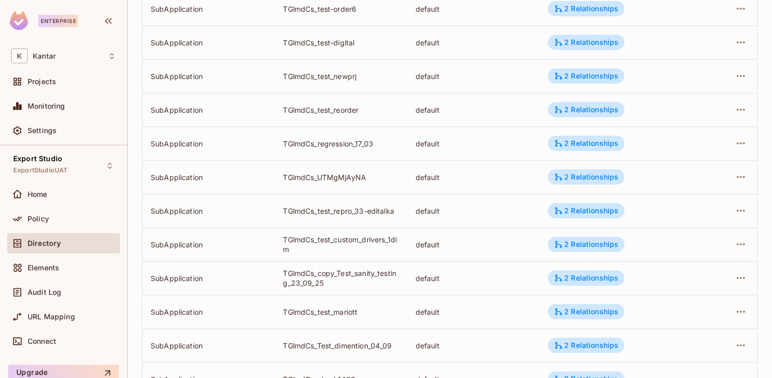
scroll to position [3200, 0]
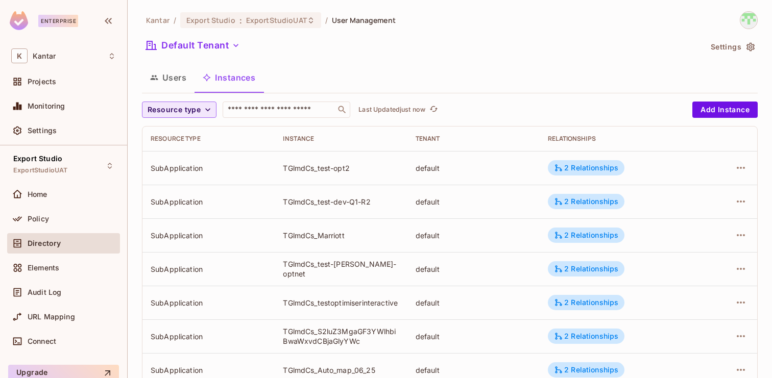
click at [190, 104] on span "Resource type" at bounding box center [174, 110] width 53 height 13
click at [186, 135] on span "SubApplication" at bounding box center [176, 133] width 52 height 10
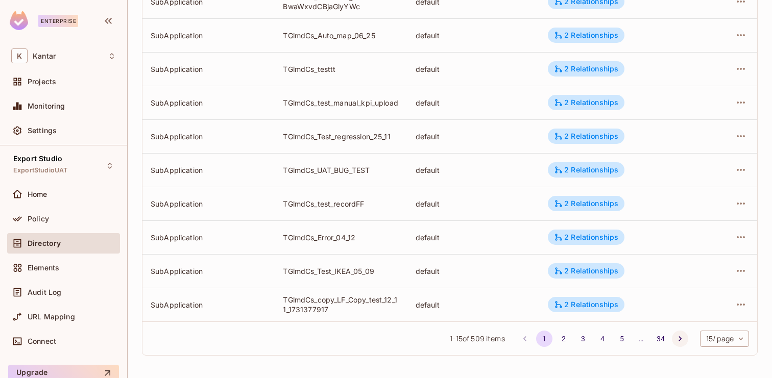
click at [683, 341] on button "Go to next page" at bounding box center [680, 339] width 16 height 16
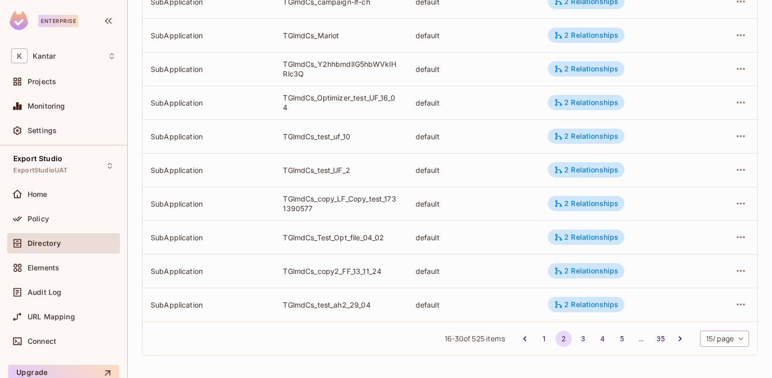
click at [709, 338] on body "Enterprise K Kantar Projects Monitoring Settings Export Studio ExportStudioUAT …" at bounding box center [386, 189] width 772 height 378
click at [709, 351] on li "100 / page" at bounding box center [723, 355] width 51 height 21
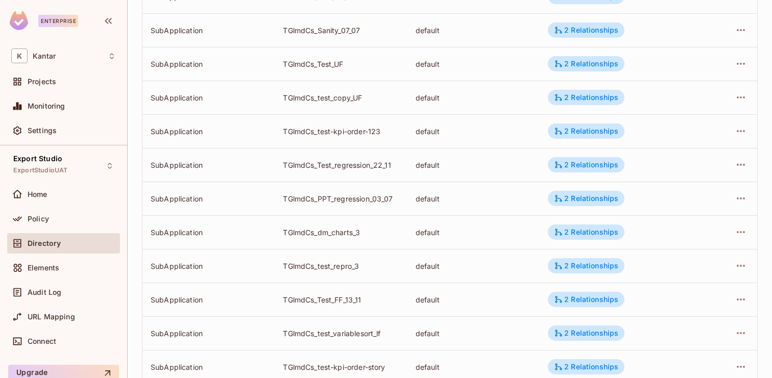
scroll to position [3200, 0]
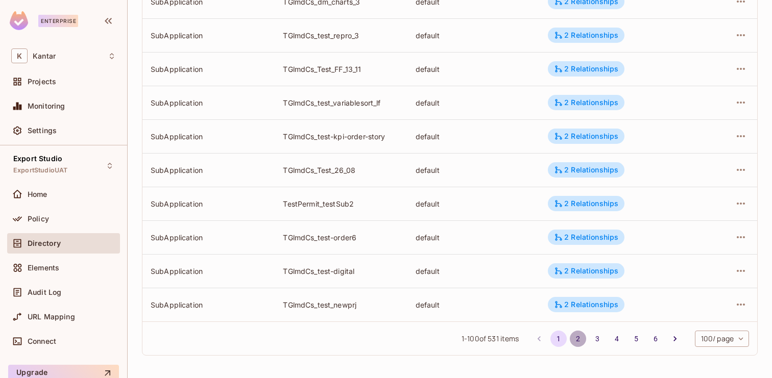
click at [574, 344] on button "2" at bounding box center [578, 339] width 16 height 16
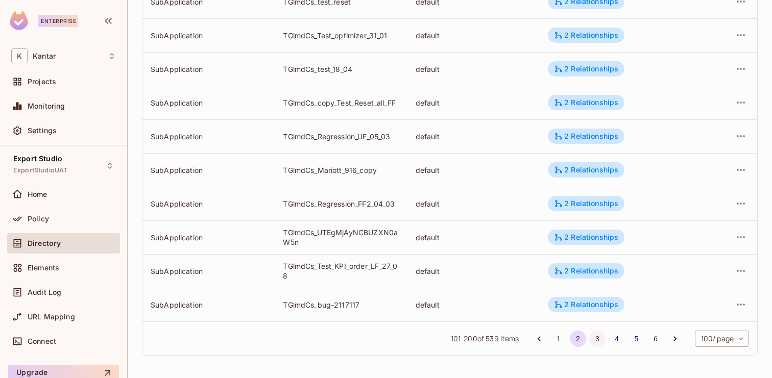
click at [594, 339] on button "3" at bounding box center [597, 339] width 16 height 16
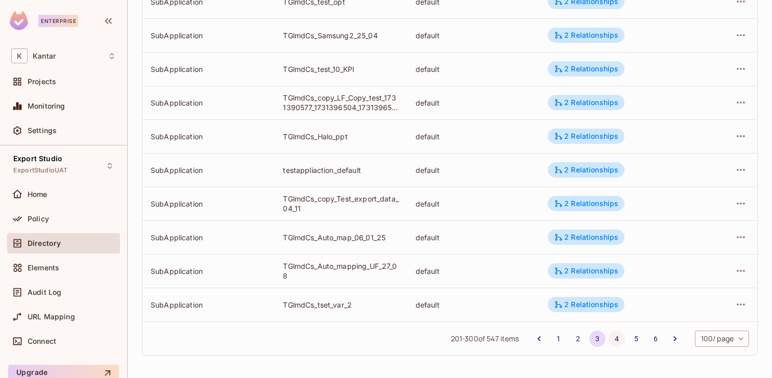
click at [617, 338] on button "4" at bounding box center [617, 339] width 16 height 16
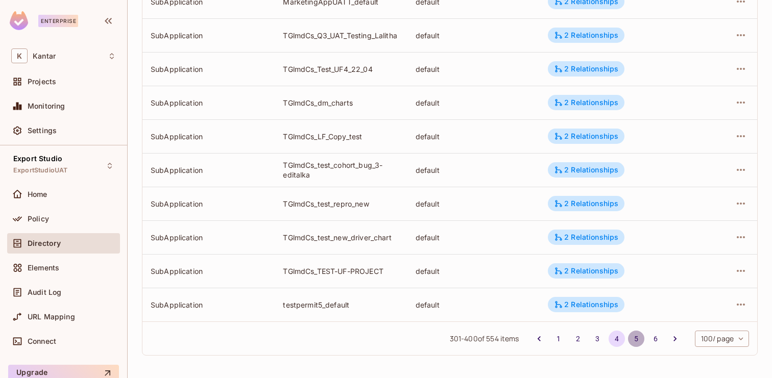
click at [633, 338] on button "5" at bounding box center [636, 339] width 16 height 16
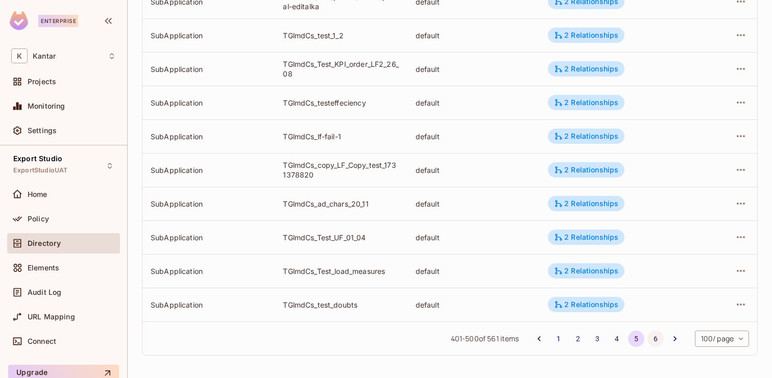
click at [652, 340] on button "6" at bounding box center [655, 339] width 16 height 16
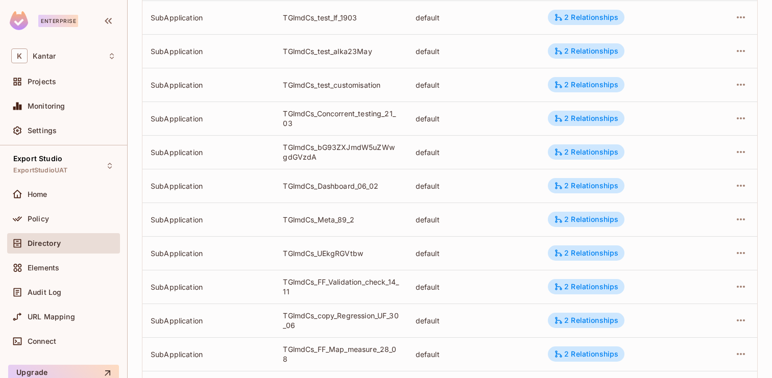
scroll to position [2189, 0]
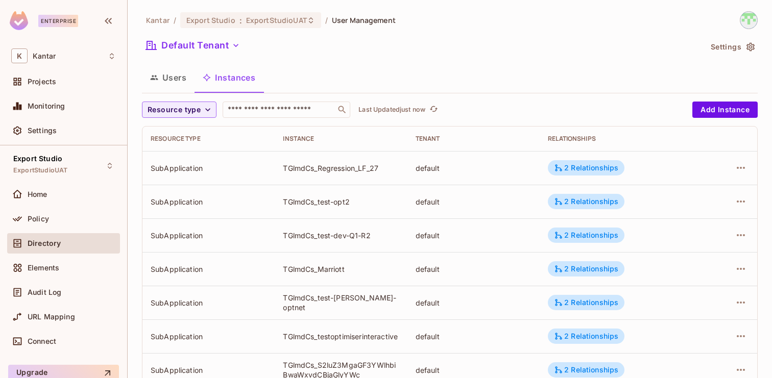
scroll to position [335, 0]
click at [197, 115] on span "Resource type" at bounding box center [174, 110] width 53 height 13
click at [185, 136] on span "SubApplication" at bounding box center [176, 133] width 52 height 10
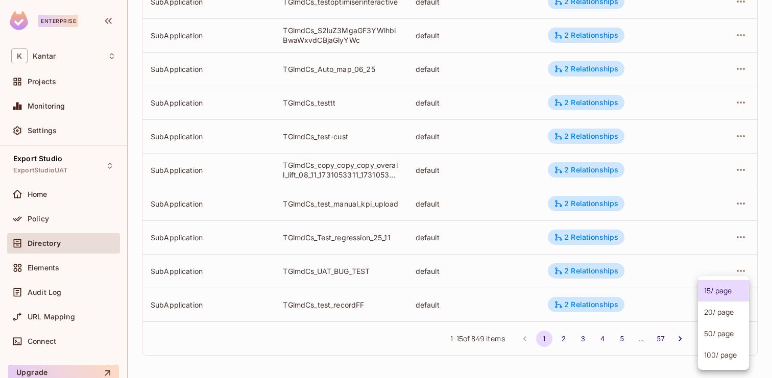
click at [712, 344] on body "Enterprise K Kantar Projects Monitoring Settings Export Studio ExportStudioUAT …" at bounding box center [386, 189] width 772 height 378
click at [712, 359] on li "100 / page" at bounding box center [723, 355] width 51 height 21
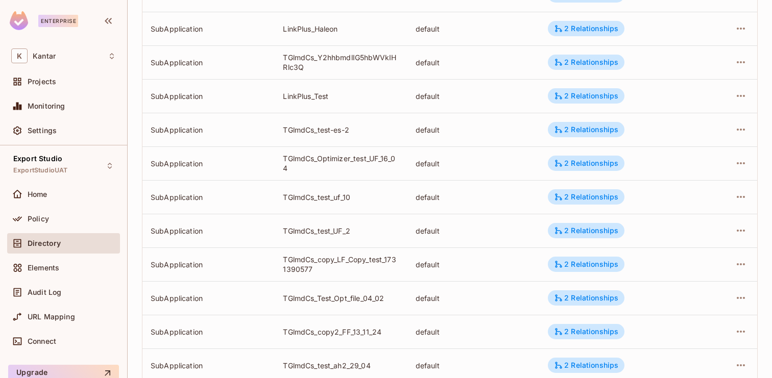
scroll to position [581, 0]
